Goal: Transaction & Acquisition: Purchase product/service

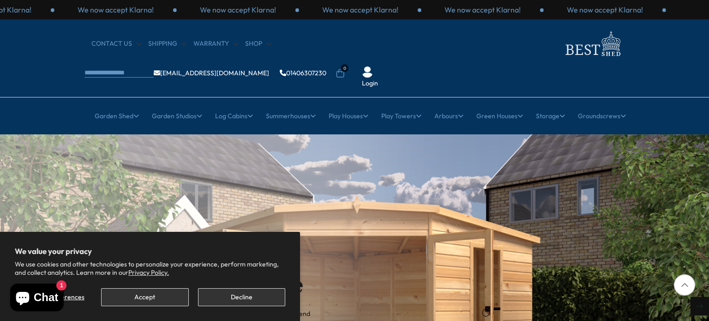
click at [706, 297] on div "Next slide" at bounding box center [700, 306] width 18 height 18
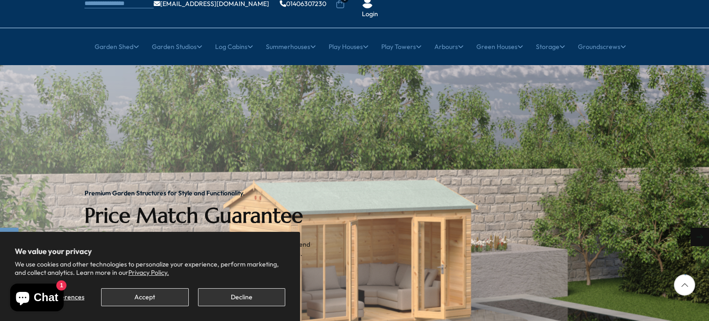
scroll to position [70, 0]
click at [515, 139] on img "2 / 2" at bounding box center [354, 237] width 709 height 345
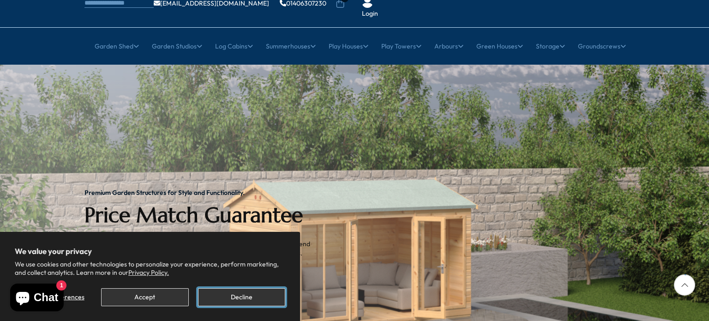
click at [222, 295] on button "Decline" at bounding box center [241, 297] width 87 height 18
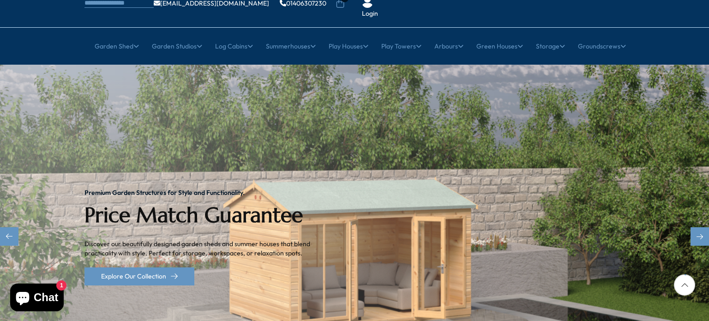
click at [512, 156] on img "2 / 2" at bounding box center [354, 237] width 709 height 345
click at [698, 227] on div "Next slide" at bounding box center [700, 236] width 18 height 18
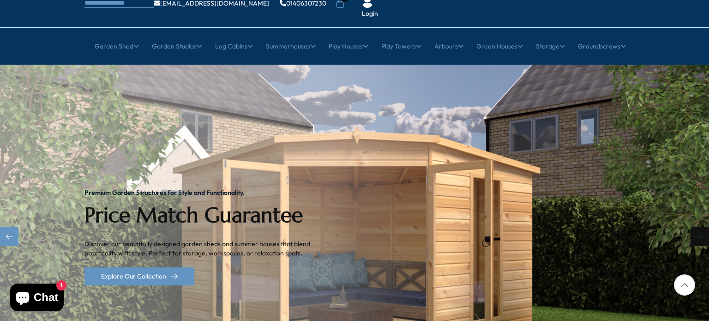
click at [698, 227] on div "Next slide" at bounding box center [700, 236] width 18 height 18
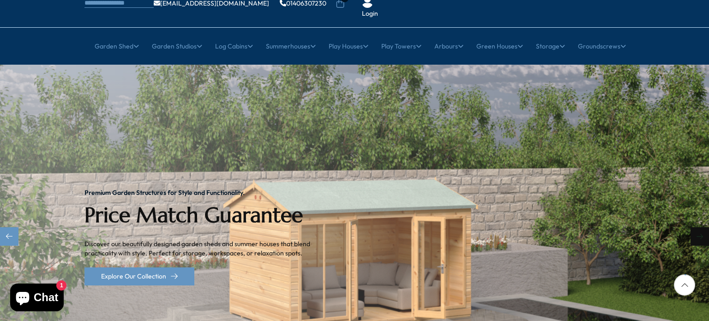
click at [698, 227] on div "Next slide" at bounding box center [700, 236] width 18 height 18
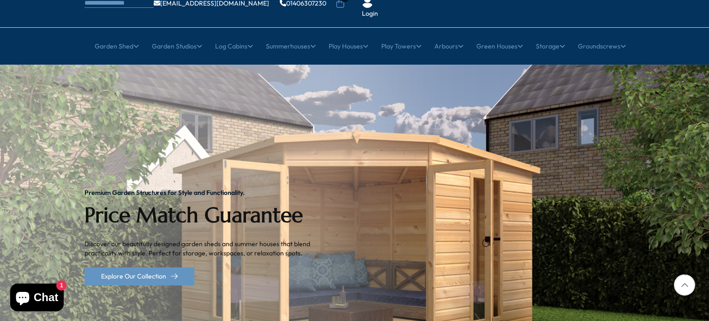
click at [681, 286] on div at bounding box center [684, 284] width 21 height 21
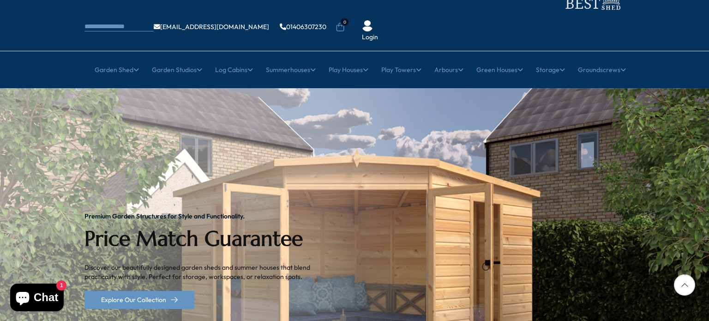
click at [681, 286] on div at bounding box center [684, 284] width 21 height 21
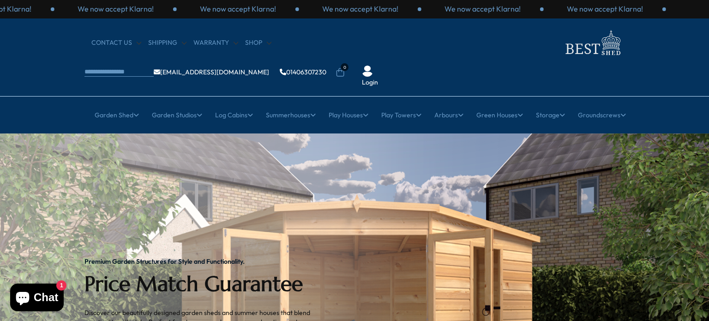
scroll to position [0, 0]
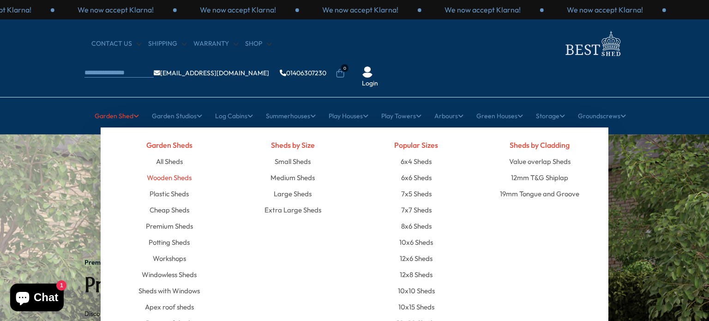
click at [167, 169] on link "Wooden Sheds" at bounding box center [169, 177] width 45 height 16
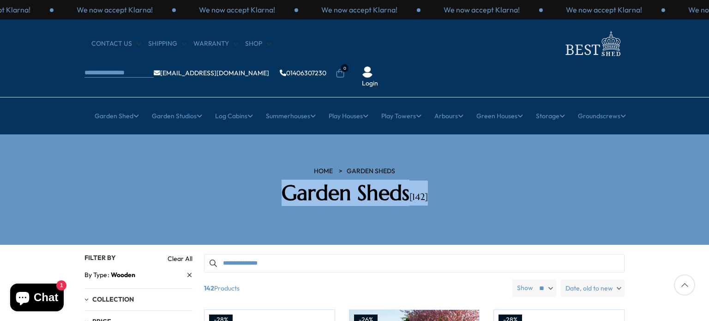
drag, startPoint x: 663, startPoint y: 185, endPoint x: 664, endPoint y: 106, distance: 78.5
click at [664, 134] on section "HOME Garden Sheds Garden Sheds [142]" at bounding box center [354, 189] width 709 height 110
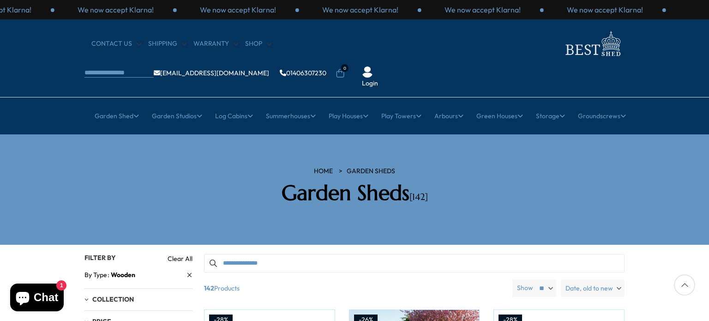
click at [682, 287] on div at bounding box center [684, 284] width 21 height 21
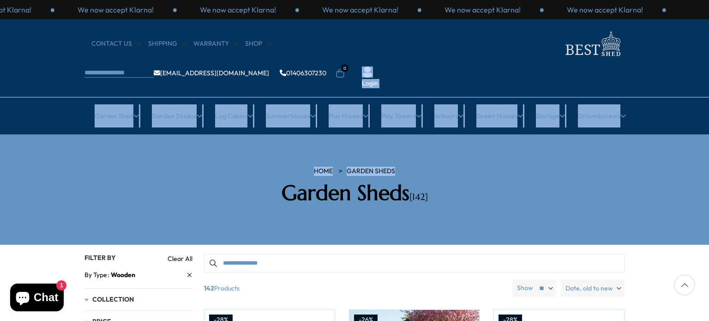
drag, startPoint x: 709, startPoint y: 120, endPoint x: 709, endPoint y: 28, distance: 91.9
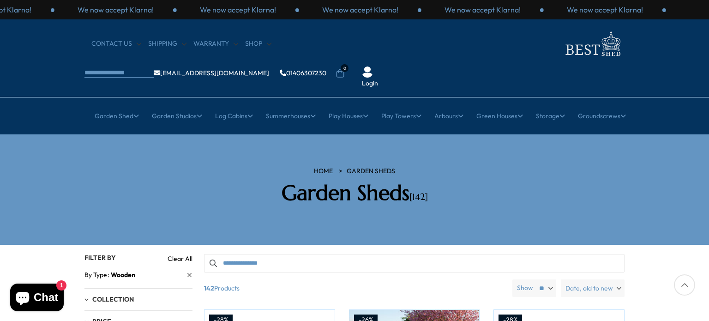
click at [650, 154] on section "HOME Garden Sheds Garden Sheds [142]" at bounding box center [354, 189] width 709 height 110
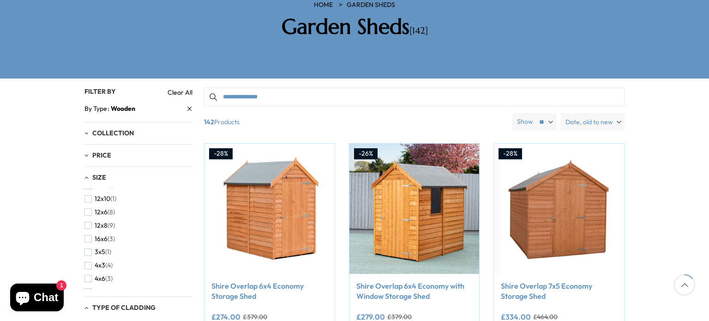
scroll to position [77, 0]
click at [110, 234] on span "(3)" at bounding box center [111, 238] width 7 height 8
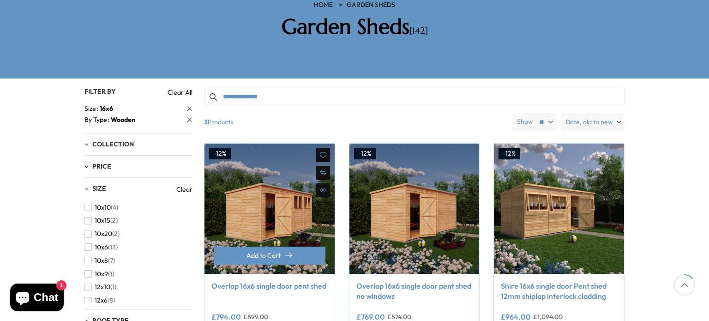
click at [278, 196] on img at bounding box center [270, 209] width 130 height 130
